Goal: Transaction & Acquisition: Obtain resource

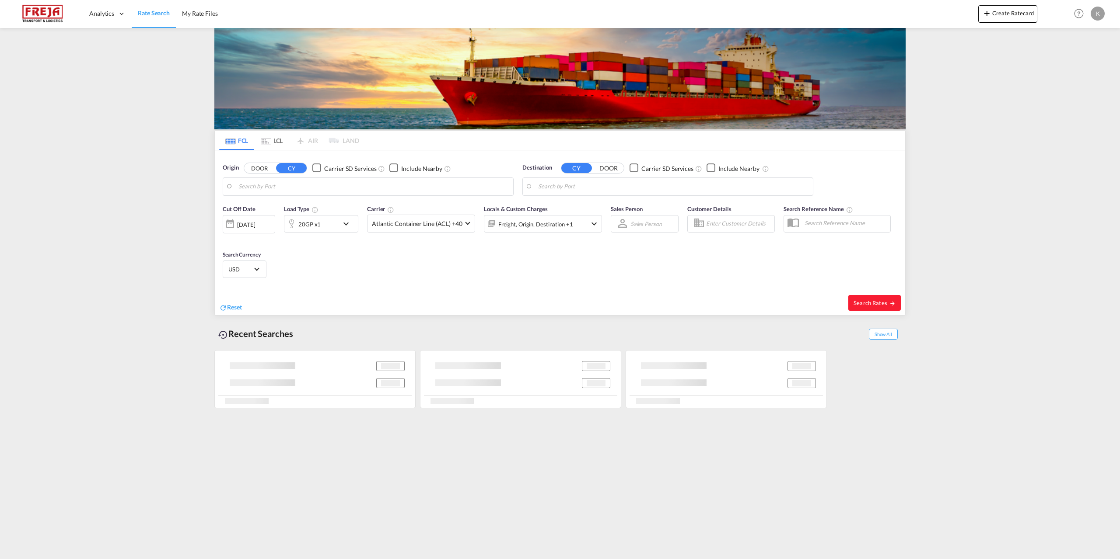
type input "[GEOGRAPHIC_DATA], DKAAL"
type input "[GEOGRAPHIC_DATA], MD, USBAL"
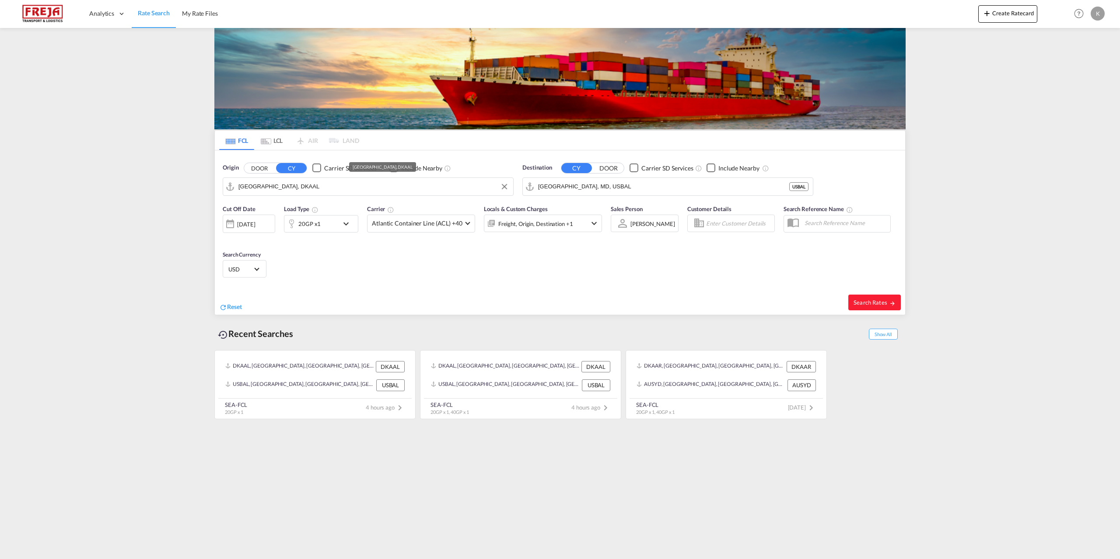
click at [291, 189] on input "[GEOGRAPHIC_DATA], DKAAL" at bounding box center [373, 186] width 270 height 13
click at [308, 214] on div "Fredericia [GEOGRAPHIC_DATA] DKFRC" at bounding box center [306, 211] width 166 height 26
type input "[GEOGRAPHIC_DATA], DKFRC"
click at [593, 188] on input "[GEOGRAPHIC_DATA], MD, USBAL" at bounding box center [673, 186] width 270 height 13
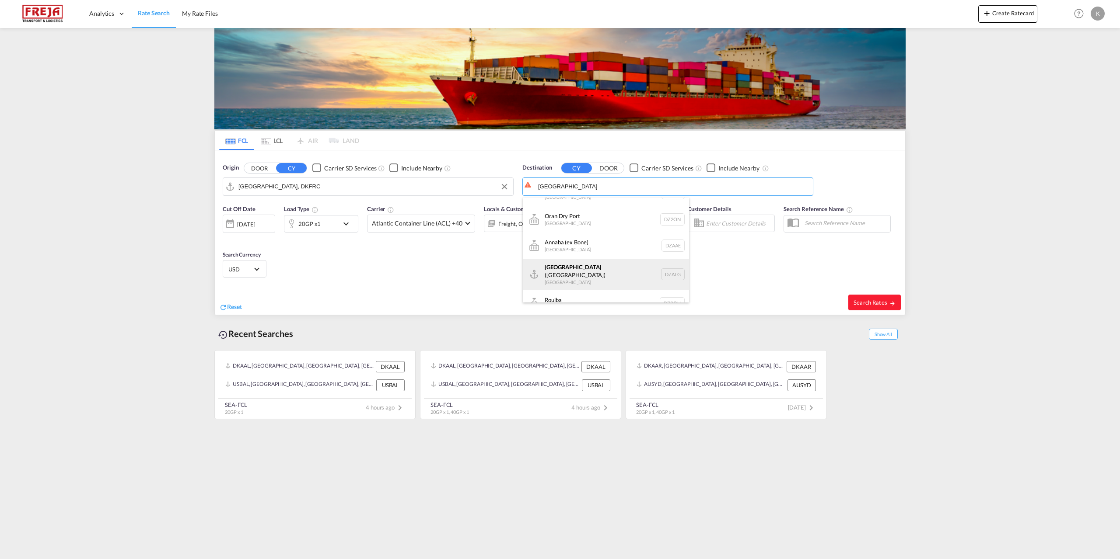
scroll to position [315, 0]
click at [571, 269] on div "[GEOGRAPHIC_DATA] ([GEOGRAPHIC_DATA]) [GEOGRAPHIC_DATA] [GEOGRAPHIC_DATA]" at bounding box center [606, 265] width 166 height 31
type input "[GEOGRAPHIC_DATA] ([GEOGRAPHIC_DATA]), DZALG"
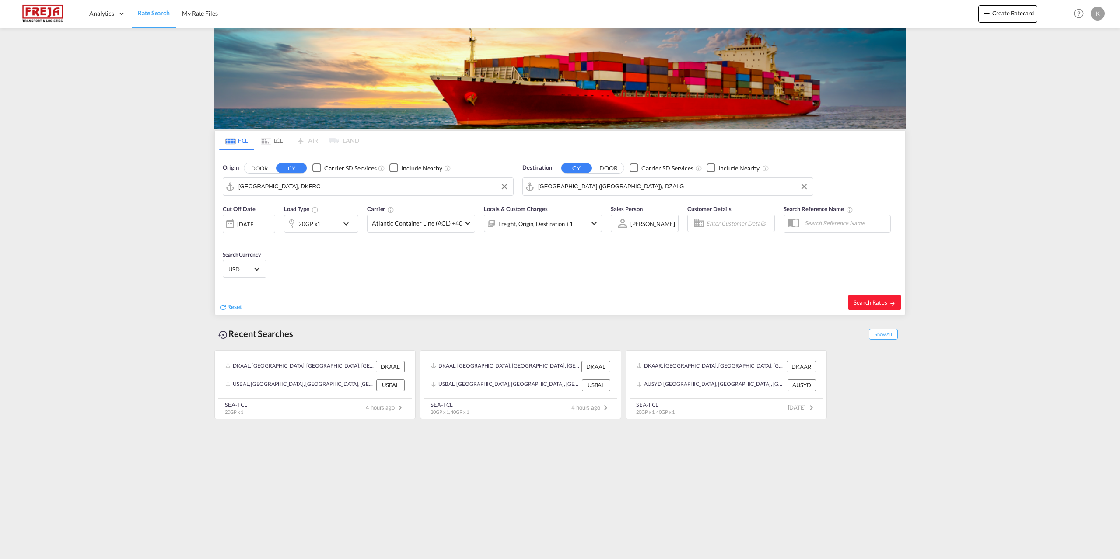
click at [326, 224] on div "20GP x1" at bounding box center [311, 223] width 54 height 17
click at [575, 276] on div "Load Type Quantity Cargo Weight 20GP 20GP 40GP 40HC 45HC 20RE 40RE 40HR 20OT 40…" at bounding box center [560, 279] width 1120 height 559
click at [878, 302] on span "Search Rates" at bounding box center [874, 302] width 42 height 7
type input "DKFRC to DZALG / [DATE]"
